Goal: Information Seeking & Learning: Find specific fact

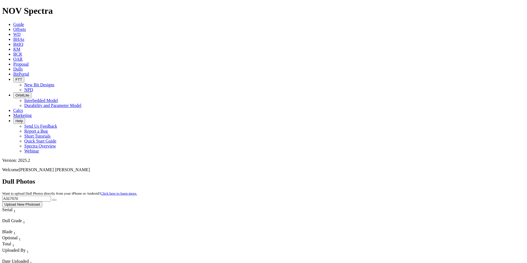
click at [375, 178] on div "Dull Photos Want to upload Dull Photos directly from your iPhone or Android? Cl…" at bounding box center [263, 192] width 523 height 29
click at [57, 199] on button "submit" at bounding box center [54, 200] width 4 height 2
drag, startPoint x: 416, startPoint y: 21, endPoint x: 373, endPoint y: 26, distance: 43.0
click at [373, 178] on div "Dull Photos Want to upload Dull Photos directly from your iPhone or Android? Cl…" at bounding box center [263, 192] width 523 height 29
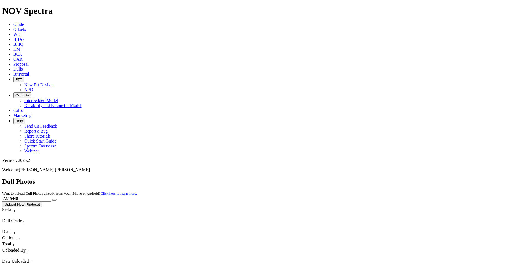
paste input "F319450"
click at [57, 199] on button "submit" at bounding box center [54, 200] width 4 height 2
click at [51, 196] on input "F319450" at bounding box center [26, 199] width 49 height 6
drag, startPoint x: 414, startPoint y: 26, endPoint x: 352, endPoint y: 26, distance: 62.3
click at [352, 178] on div "Dull Photos Want to upload Dull Photos directly from your iPhone or Android? Cl…" at bounding box center [263, 192] width 523 height 29
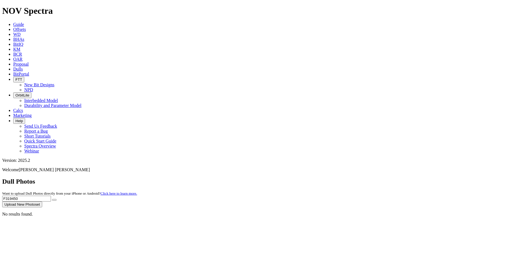
paste input "A317313"
click at [57, 199] on button "submit" at bounding box center [54, 200] width 4 height 2
click at [51, 196] on input "A317313" at bounding box center [26, 199] width 49 height 6
drag, startPoint x: 418, startPoint y: 23, endPoint x: 393, endPoint y: 26, distance: 24.9
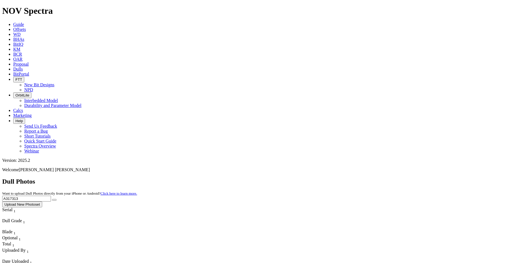
click at [51, 196] on input "A317313" at bounding box center [26, 199] width 49 height 6
paste input "139"
click at [57, 199] on button "submit" at bounding box center [54, 200] width 4 height 2
drag, startPoint x: 416, startPoint y: 26, endPoint x: 419, endPoint y: 25, distance: 3.0
click at [51, 196] on input "A317139" at bounding box center [26, 199] width 49 height 6
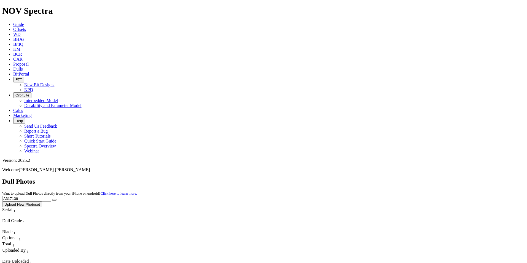
drag, startPoint x: 420, startPoint y: 25, endPoint x: 369, endPoint y: 21, distance: 51.1
click at [369, 178] on div "Dull Photos Want to upload Dull Photos directly from your iPhone or Android? Cl…" at bounding box center [263, 192] width 523 height 29
paste input "317"
click at [57, 199] on button "submit" at bounding box center [54, 200] width 4 height 2
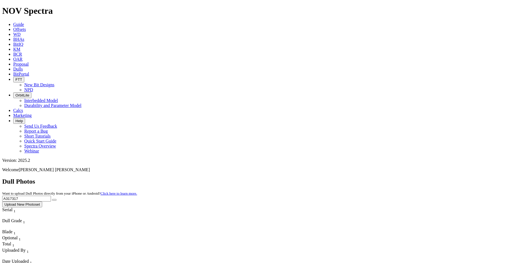
click at [51, 196] on input "A317317" at bounding box center [26, 199] width 49 height 6
drag, startPoint x: 421, startPoint y: 26, endPoint x: 371, endPoint y: 25, distance: 49.6
click at [366, 178] on div "Dull Photos Want to upload Dull Photos directly from your iPhone or Android? Cl…" at bounding box center [263, 192] width 523 height 29
paste input "F319308"
click at [57, 199] on button "submit" at bounding box center [54, 200] width 4 height 2
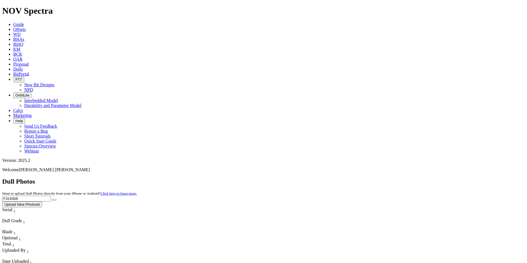
click at [51, 196] on input "F319308" at bounding box center [26, 199] width 49 height 6
drag, startPoint x: 416, startPoint y: 25, endPoint x: 362, endPoint y: 15, distance: 54.8
paste input "A313986"
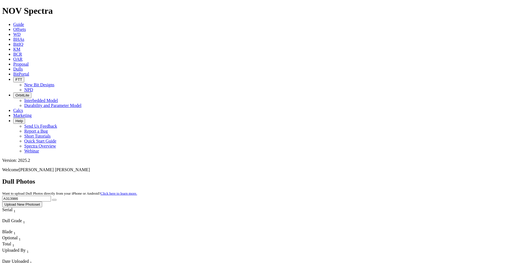
click at [54, 200] on icon "submit" at bounding box center [54, 200] width 0 height 0
click at [51, 196] on input "A313986" at bounding box center [26, 199] width 49 height 6
drag, startPoint x: 421, startPoint y: 24, endPoint x: 375, endPoint y: 23, distance: 46.0
click at [375, 178] on div "Dull Photos Want to upload Dull Photos directly from your iPhone or Android? Cl…" at bounding box center [263, 192] width 523 height 29
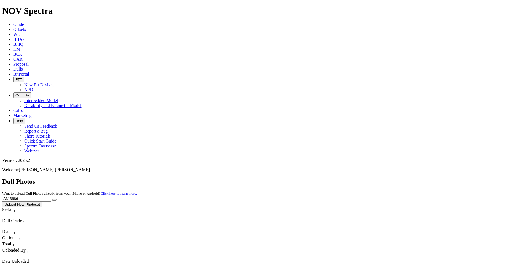
paste input "807"
type input "A313807"
click at [57, 199] on button "submit" at bounding box center [54, 200] width 4 height 2
